Goal: Information Seeking & Learning: Learn about a topic

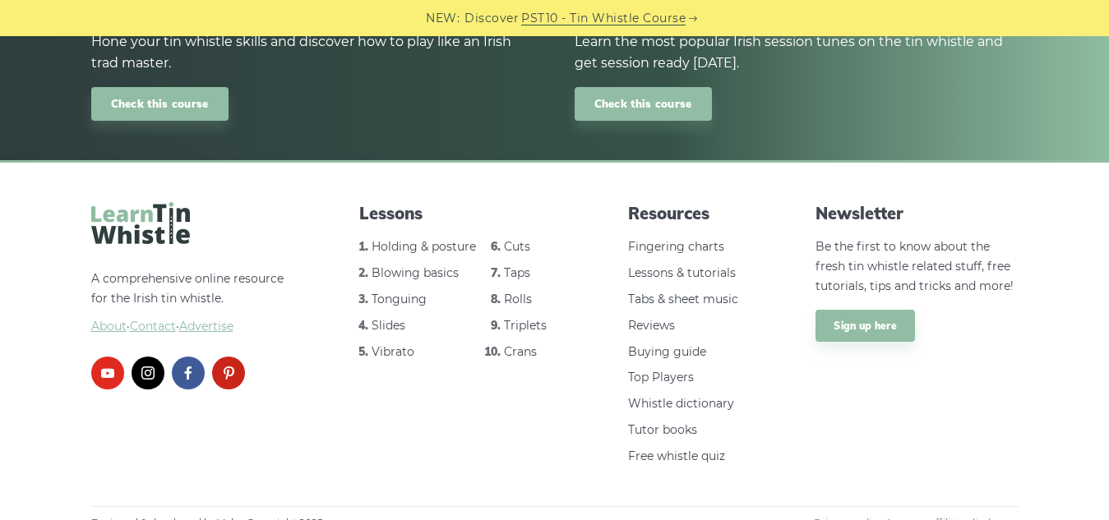
scroll to position [2220, 0]
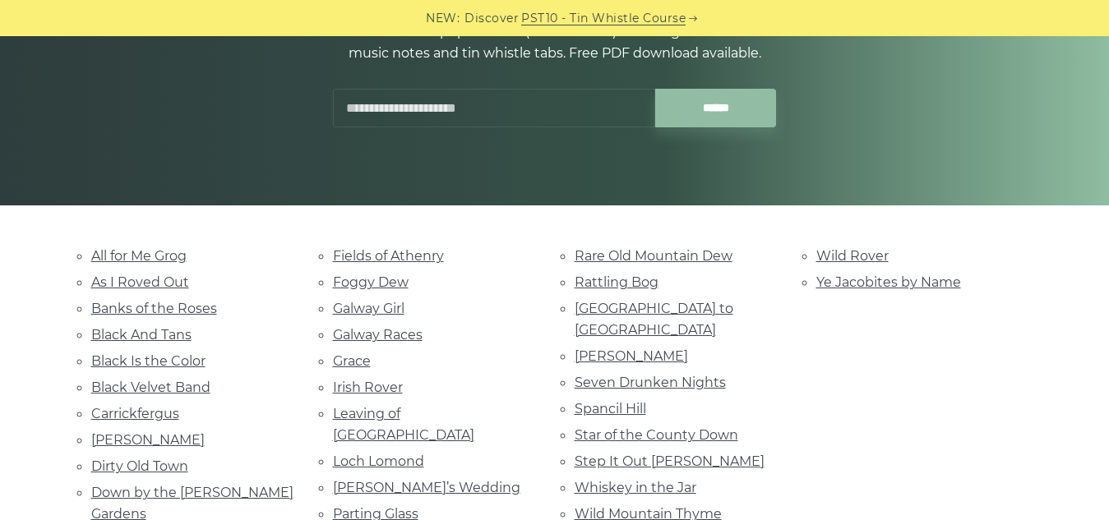
scroll to position [247, 0]
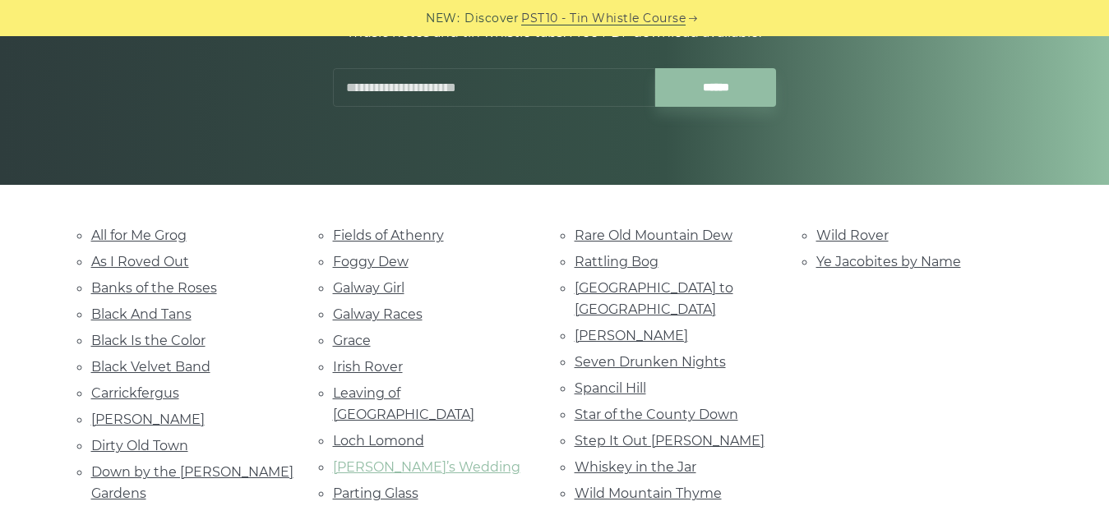
click at [414, 460] on link "[PERSON_NAME]’s Wedding" at bounding box center [426, 468] width 187 height 16
click at [137, 317] on link "Black And Tans" at bounding box center [141, 315] width 100 height 16
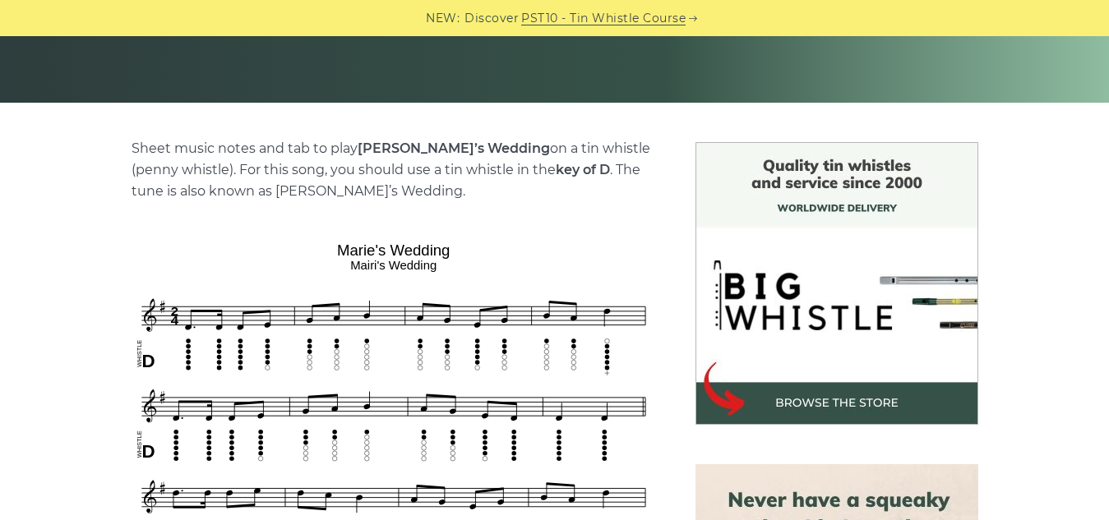
scroll to position [411, 0]
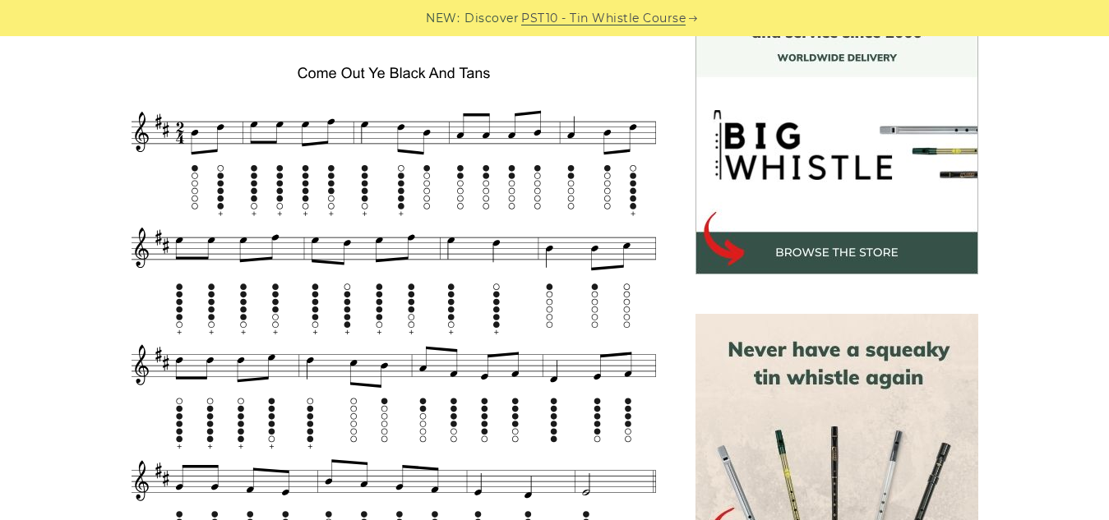
scroll to position [493, 0]
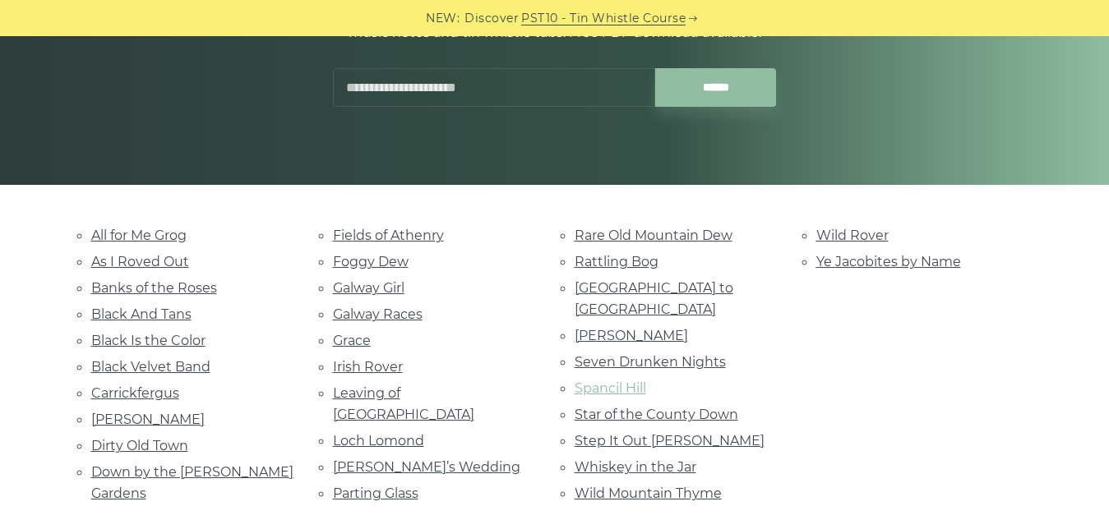
click at [605, 381] on link "Spancil Hill" at bounding box center [611, 389] width 72 height 16
click at [620, 433] on link "Step It Out Mary" at bounding box center [670, 441] width 190 height 16
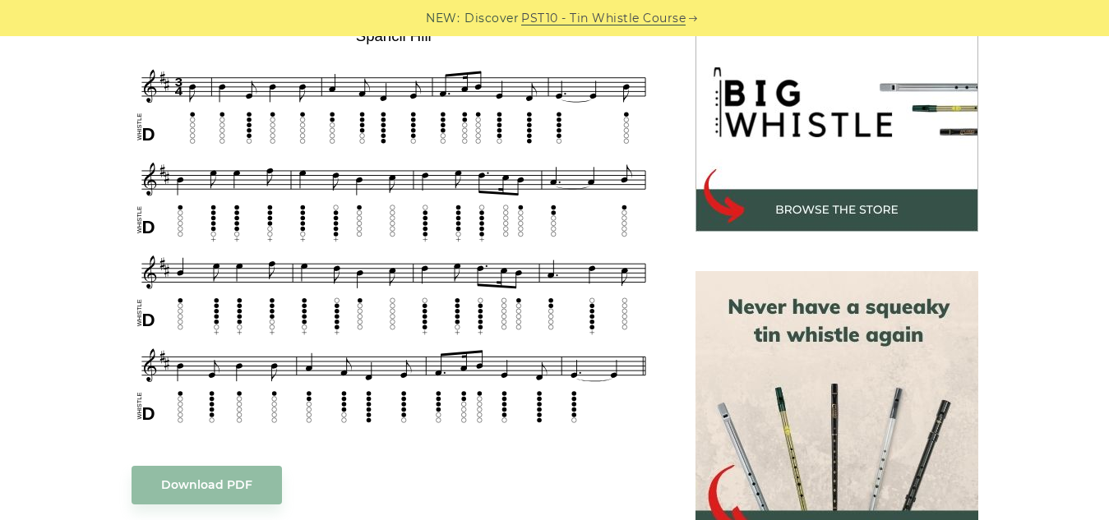
scroll to position [493, 0]
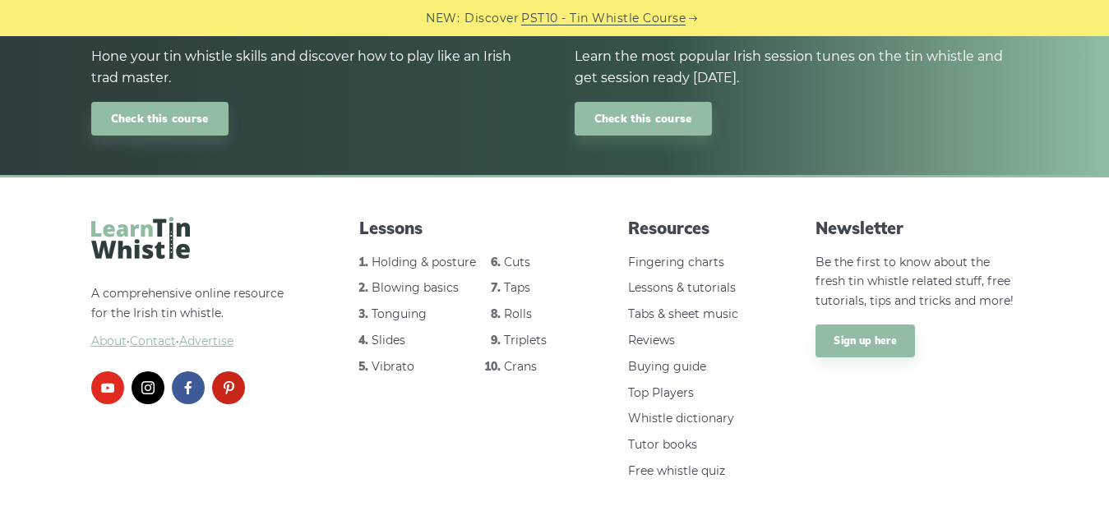
scroll to position [2172, 0]
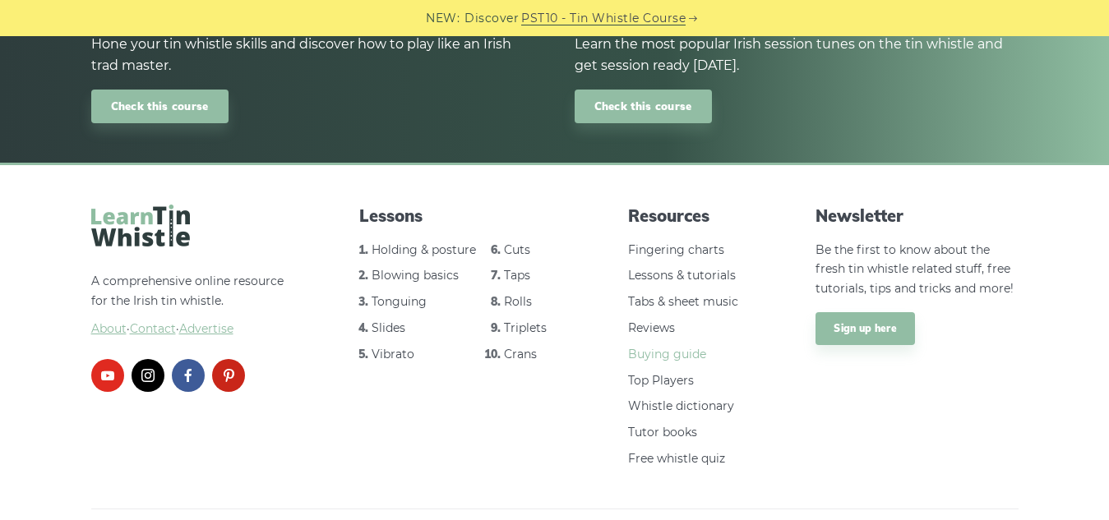
click at [681, 347] on link "Buying guide" at bounding box center [667, 354] width 78 height 15
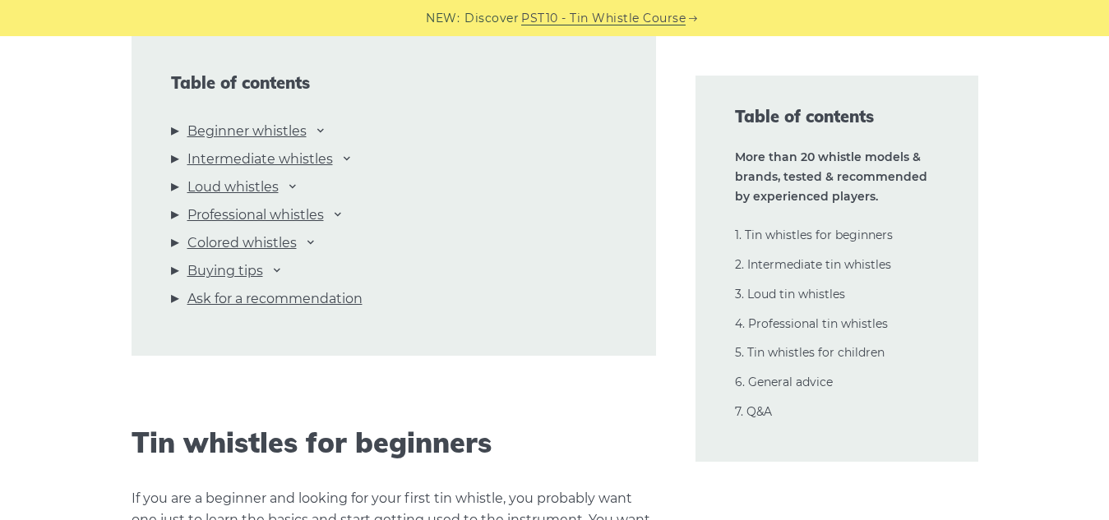
scroll to position [1809, 0]
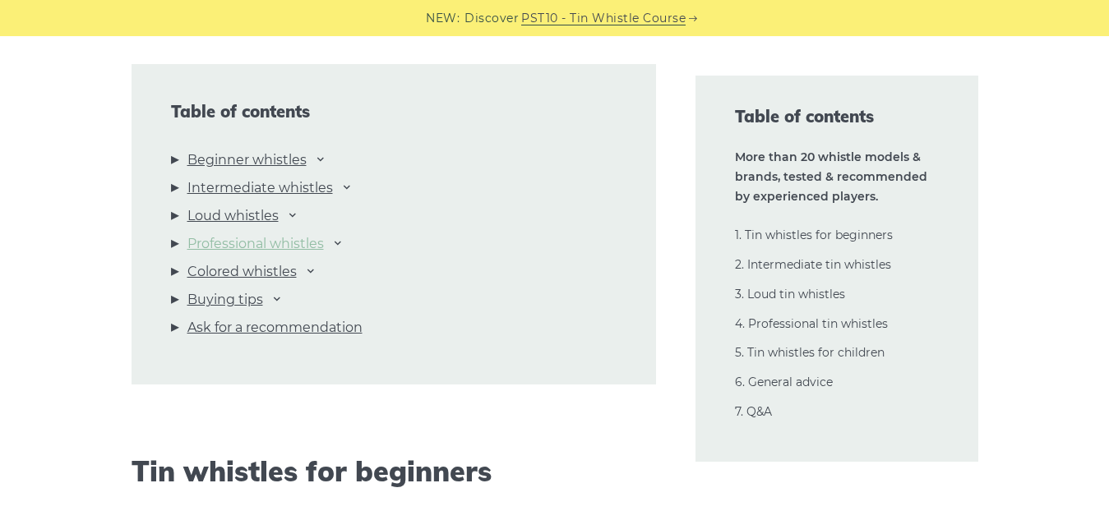
click at [308, 242] on link "Professional whistles" at bounding box center [255, 243] width 136 height 21
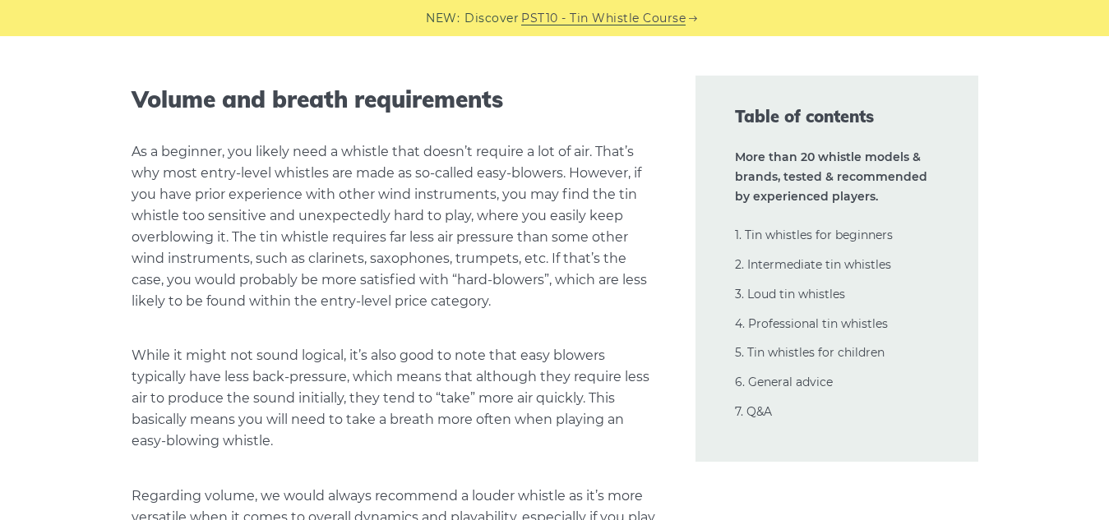
scroll to position [36984, 0]
